Goal: Task Accomplishment & Management: Complete application form

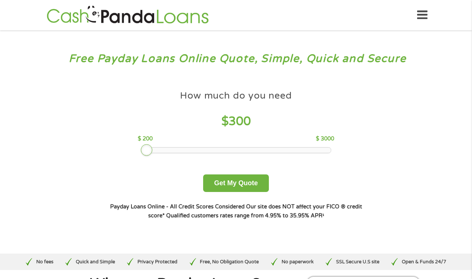
drag, startPoint x: 190, startPoint y: 148, endPoint x: 140, endPoint y: 146, distance: 50.1
click at [140, 146] on div "How much do you need $ 300 $ 200 $ 3000" at bounding box center [236, 120] width 196 height 66
click at [212, 184] on button "Get My Quote" at bounding box center [235, 183] width 65 height 18
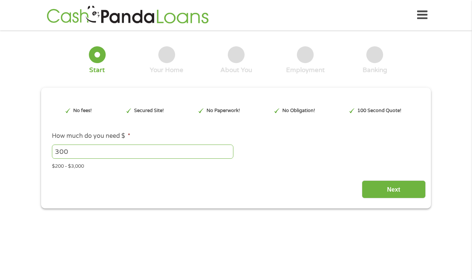
scroll to position [2, 0]
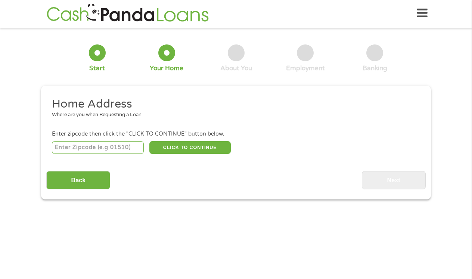
click at [106, 148] on input "number" at bounding box center [98, 147] width 92 height 13
type input "92503"
click at [168, 146] on button "CLICK TO CONTINUE" at bounding box center [189, 147] width 81 height 13
type input "92503"
type input "[GEOGRAPHIC_DATA]"
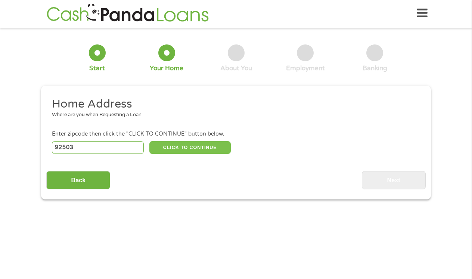
select select "[US_STATE]"
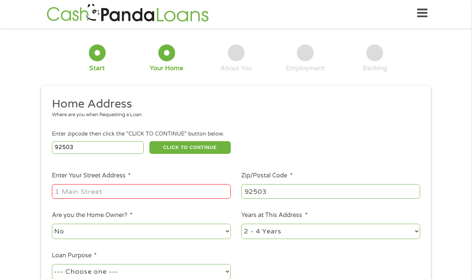
click at [125, 200] on div at bounding box center [141, 191] width 179 height 17
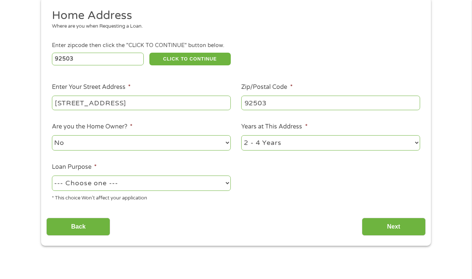
scroll to position [121, 0]
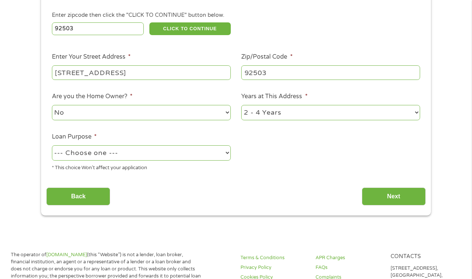
type input "[STREET_ADDRESS]"
select select "no"
select select "debtconsolidation"
click at [366, 191] on input "Next" at bounding box center [394, 196] width 64 height 18
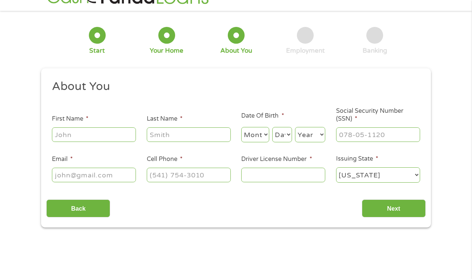
scroll to position [2, 0]
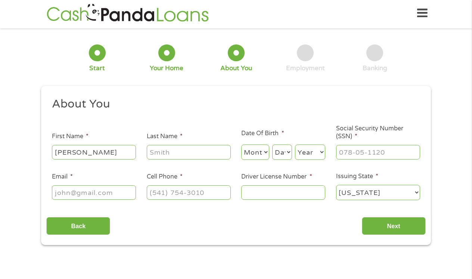
type input "[PERSON_NAME]"
click at [350, 154] on input "___-__-____" at bounding box center [378, 152] width 84 height 14
type input "607-53-6487"
type input "[EMAIL_ADDRESS][DOMAIN_NAME]"
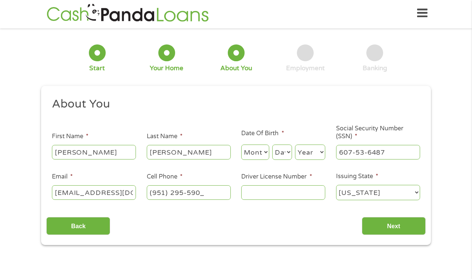
type input "[PHONE_NUMBER]"
click at [252, 195] on input "Driver License Number *" at bounding box center [283, 192] width 84 height 14
type input "Y1375466"
click at [375, 225] on input "Next" at bounding box center [394, 226] width 64 height 18
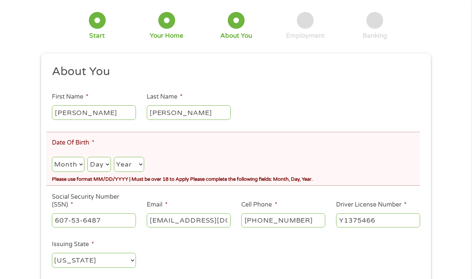
scroll to position [101, 0]
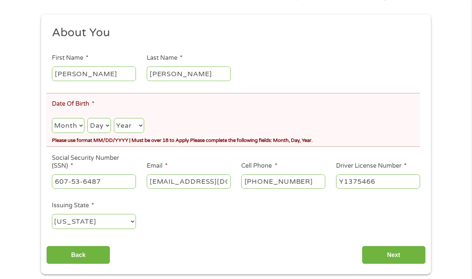
select select "8"
select select "17"
select select "2005"
click at [379, 253] on input "Next" at bounding box center [394, 255] width 64 height 18
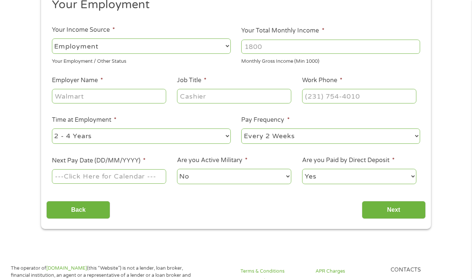
scroll to position [2, 0]
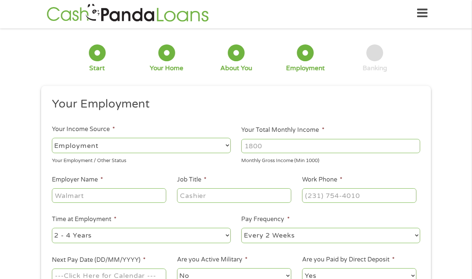
click at [256, 148] on input "Your Total Monthly Income *" at bounding box center [330, 146] width 179 height 14
type input "4590"
type input "albertsons"
type input "clerk"
type input "[PHONE_NUMBER]"
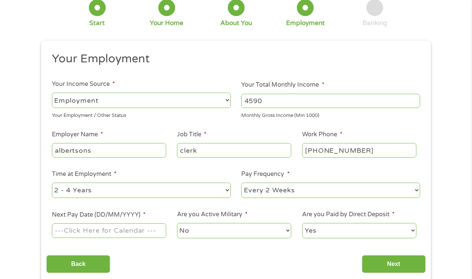
scroll to position [60, 0]
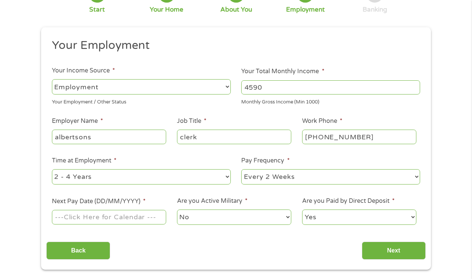
click at [102, 218] on input "Next Pay Date (DD/MM/YYYY) *" at bounding box center [109, 217] width 114 height 14
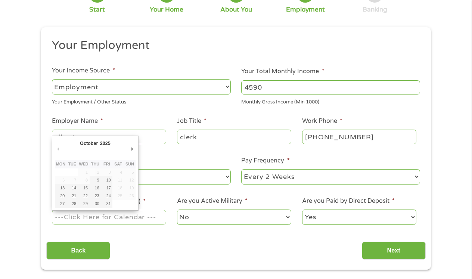
click at [102, 218] on input "Next Pay Date (DD/MM/YYYY) *" at bounding box center [109, 217] width 114 height 14
click at [146, 237] on div "Back Next" at bounding box center [235, 248] width 379 height 24
click at [122, 213] on input "Next Pay Date (DD/MM/YYYY) *" at bounding box center [109, 217] width 114 height 14
type input "[DATE]"
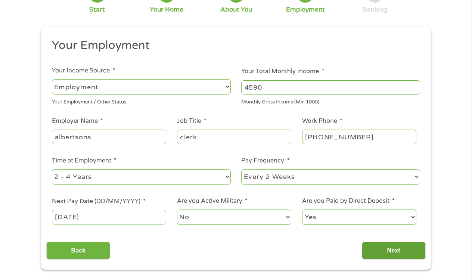
click at [380, 255] on input "Next" at bounding box center [394, 250] width 64 height 18
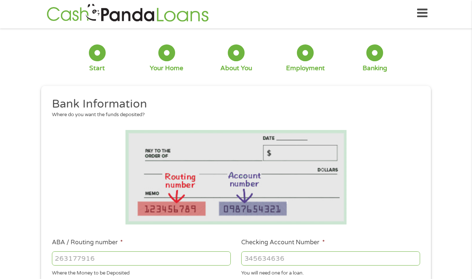
scroll to position [80, 0]
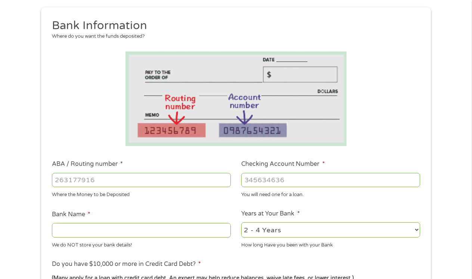
click at [83, 178] on input "ABA / Routing number *" at bounding box center [141, 180] width 179 height 14
type input "322079353"
type input "WESCOM CREDIT UNION"
type input "322079353"
click at [256, 179] on input "Checking Account Number *" at bounding box center [330, 180] width 179 height 14
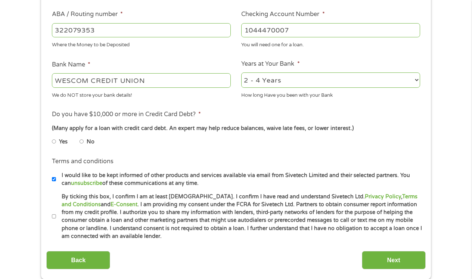
scroll to position [234, 0]
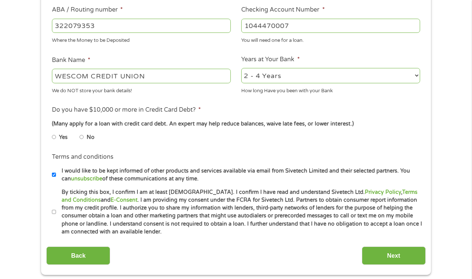
type input "1044470007"
click at [54, 136] on input "Yes" at bounding box center [54, 137] width 4 height 12
radio input "true"
click at [384, 254] on input "Next" at bounding box center [394, 255] width 64 height 18
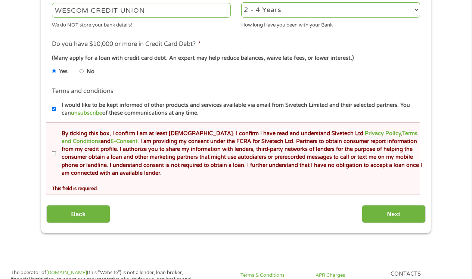
scroll to position [328, 0]
click at [56, 146] on label "By ticking this box, I confirm I am at least [DEMOGRAPHIC_DATA]. I confirm I ha…" at bounding box center [239, 153] width 366 height 48
click at [56, 147] on input "By ticking this box, I confirm I am at least [DEMOGRAPHIC_DATA]. I confirm I ha…" at bounding box center [54, 153] width 4 height 12
checkbox input "true"
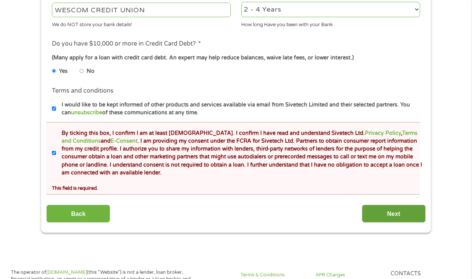
click at [401, 215] on input "Next" at bounding box center [394, 213] width 64 height 18
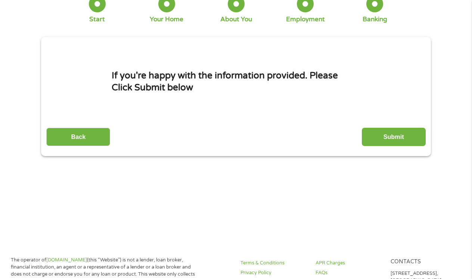
scroll to position [2, 0]
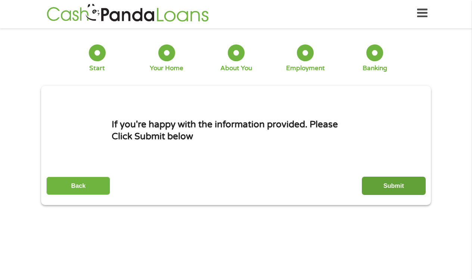
click at [381, 194] on input "Submit" at bounding box center [394, 185] width 64 height 18
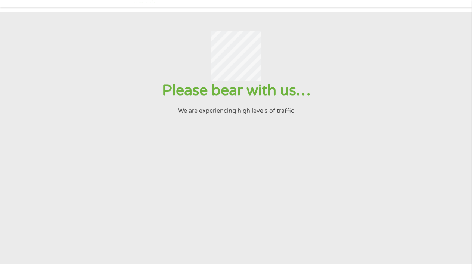
scroll to position [0, 0]
